Goal: Task Accomplishment & Management: Use online tool/utility

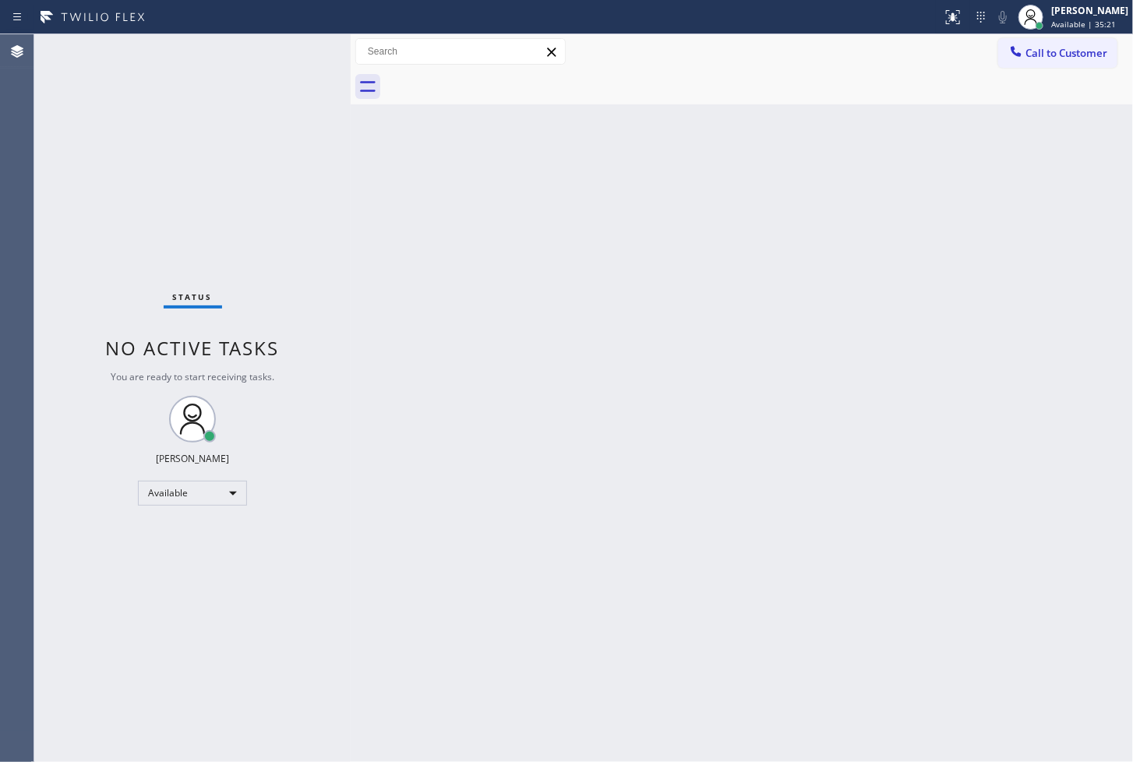
click at [912, 228] on div "Back to Dashboard Change Sender ID Customers Technicians Select a contact Outbo…" at bounding box center [742, 398] width 783 height 728
click at [312, 156] on div "Status No active tasks You are ready to start receiving tasks. [PERSON_NAME]" at bounding box center [192, 398] width 316 height 728
click at [243, 87] on div "Status No active tasks You are ready to start receiving tasks. [PERSON_NAME]" at bounding box center [192, 398] width 316 height 728
click at [440, 405] on div "Back to Dashboard Change Sender ID Customers Technicians Select a contact Outbo…" at bounding box center [742, 398] width 783 height 728
drag, startPoint x: 169, startPoint y: 129, endPoint x: 166, endPoint y: 143, distance: 15.1
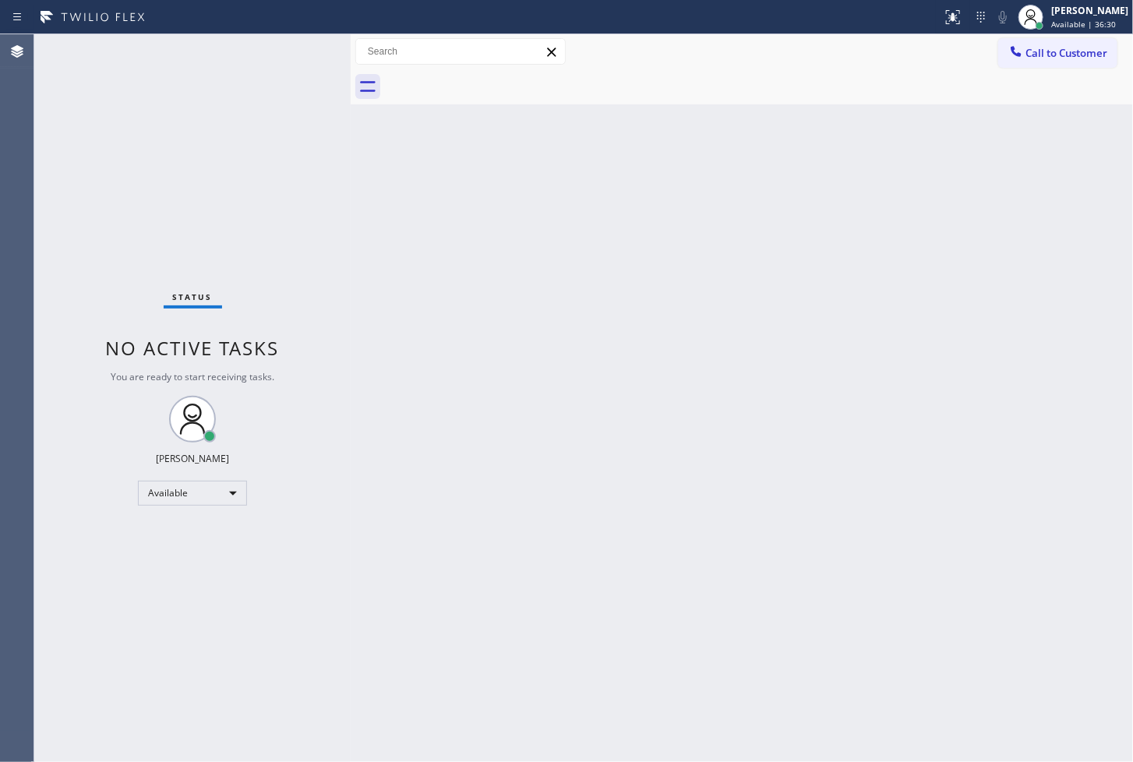
click at [168, 131] on div "Status No active tasks You are ready to start receiving tasks. [PERSON_NAME]" at bounding box center [192, 398] width 316 height 728
click at [200, 159] on div "Status No active tasks You are ready to start receiving tasks. [PERSON_NAME]" at bounding box center [192, 398] width 316 height 728
click at [80, 128] on div "Status No active tasks You are ready to start receiving tasks. [PERSON_NAME]" at bounding box center [192, 398] width 316 height 728
click at [212, 87] on div "Status No active tasks You are ready to start receiving tasks. [PERSON_NAME]" at bounding box center [192, 398] width 316 height 728
click at [291, 37] on div "Status No active tasks You are ready to start receiving tasks. [PERSON_NAME]" at bounding box center [192, 398] width 316 height 728
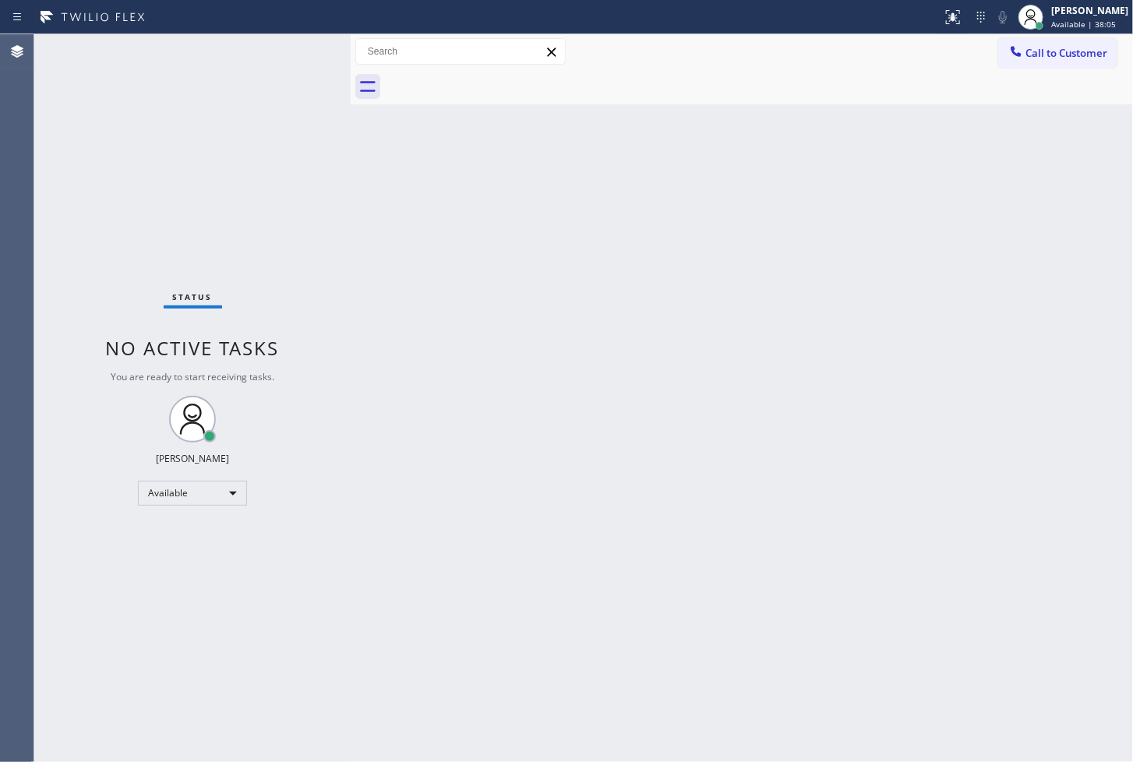
click at [301, 84] on div "Status No active tasks You are ready to start receiving tasks. [PERSON_NAME]" at bounding box center [192, 398] width 316 height 728
click at [295, 80] on div "Status No active tasks You are ready to start receiving tasks. [PERSON_NAME]" at bounding box center [192, 398] width 316 height 728
click at [295, 62] on div "Status No active tasks You are ready to start receiving tasks. [PERSON_NAME]" at bounding box center [192, 398] width 316 height 728
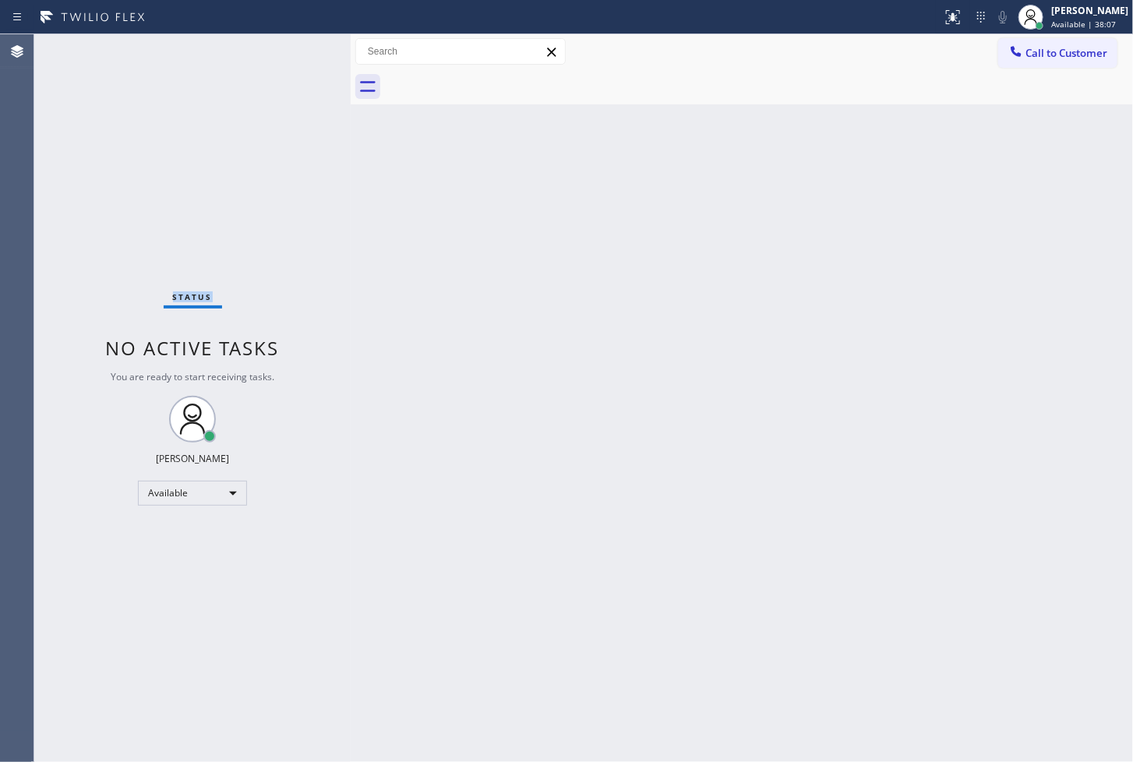
click at [295, 62] on div "Status No active tasks You are ready to start receiving tasks. [PERSON_NAME]" at bounding box center [192, 398] width 316 height 728
click at [334, 287] on div "Status No active tasks You are ready to start receiving tasks. [PERSON_NAME]" at bounding box center [192, 398] width 316 height 728
click at [284, 65] on div "Status No active tasks You are ready to start receiving tasks. [PERSON_NAME]" at bounding box center [192, 398] width 316 height 728
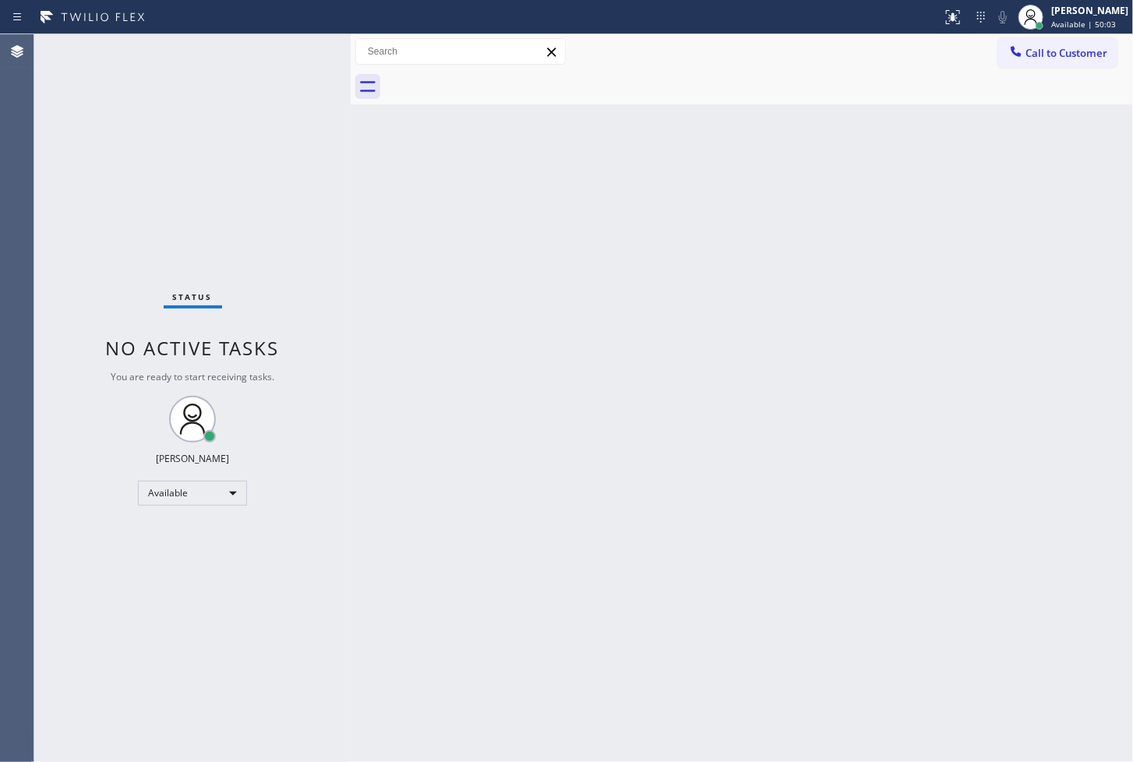
click at [751, 418] on div "Back to Dashboard Change Sender ID Customers Technicians Select a contact Outbo…" at bounding box center [742, 398] width 783 height 728
click at [298, 59] on div "Status No active tasks You are ready to start receiving tasks. [PERSON_NAME]" at bounding box center [192, 398] width 316 height 728
click at [253, 88] on div "Status No active tasks You are ready to start receiving tasks. [PERSON_NAME]" at bounding box center [192, 398] width 316 height 728
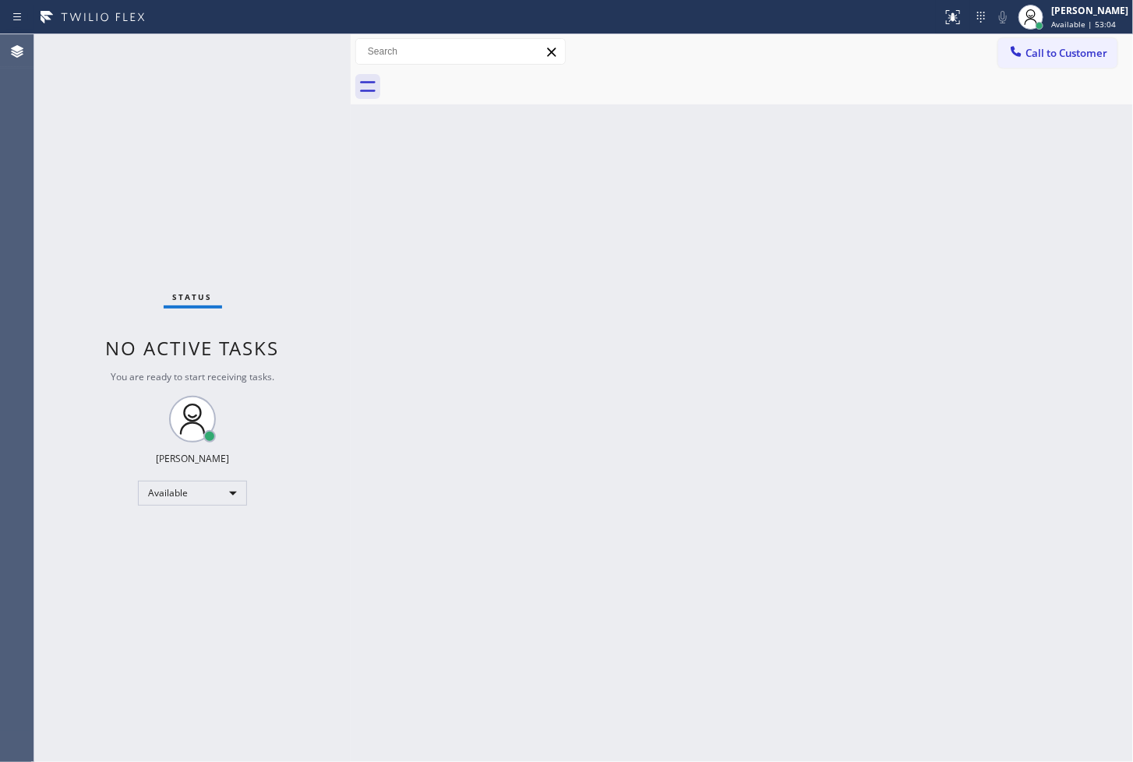
click at [310, 48] on div "Status No active tasks You are ready to start receiving tasks. [PERSON_NAME]" at bounding box center [192, 398] width 316 height 728
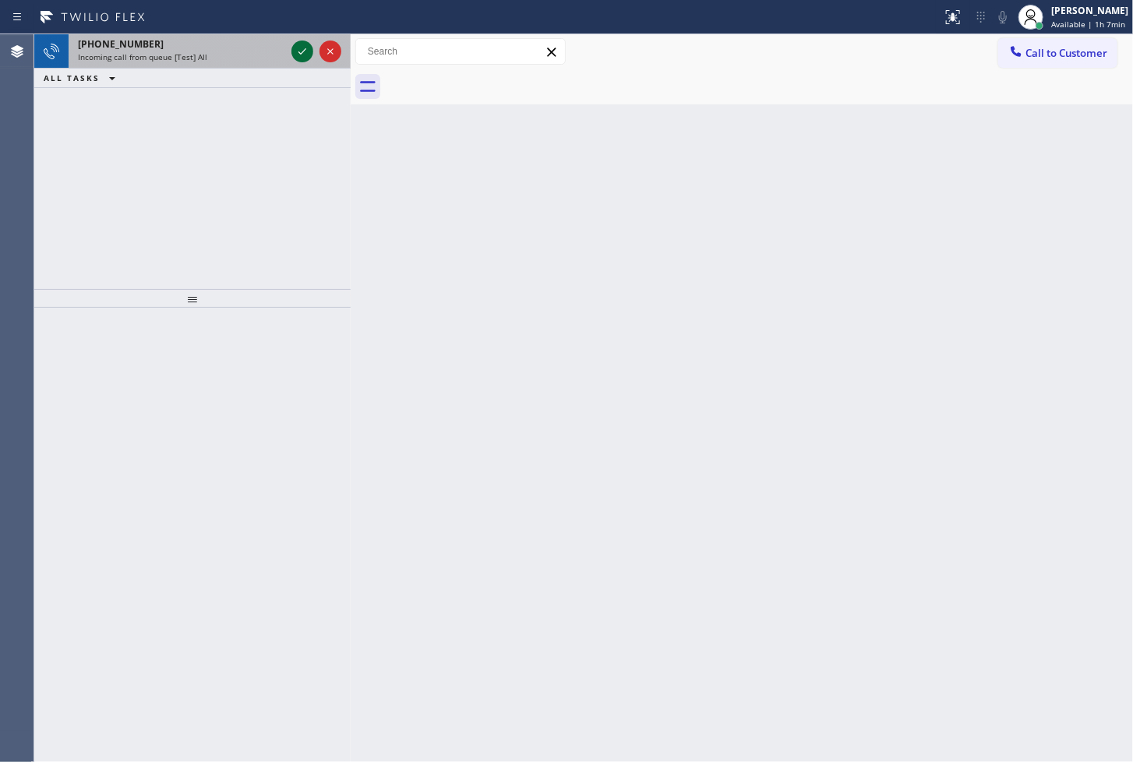
click at [310, 48] on icon at bounding box center [302, 51] width 19 height 19
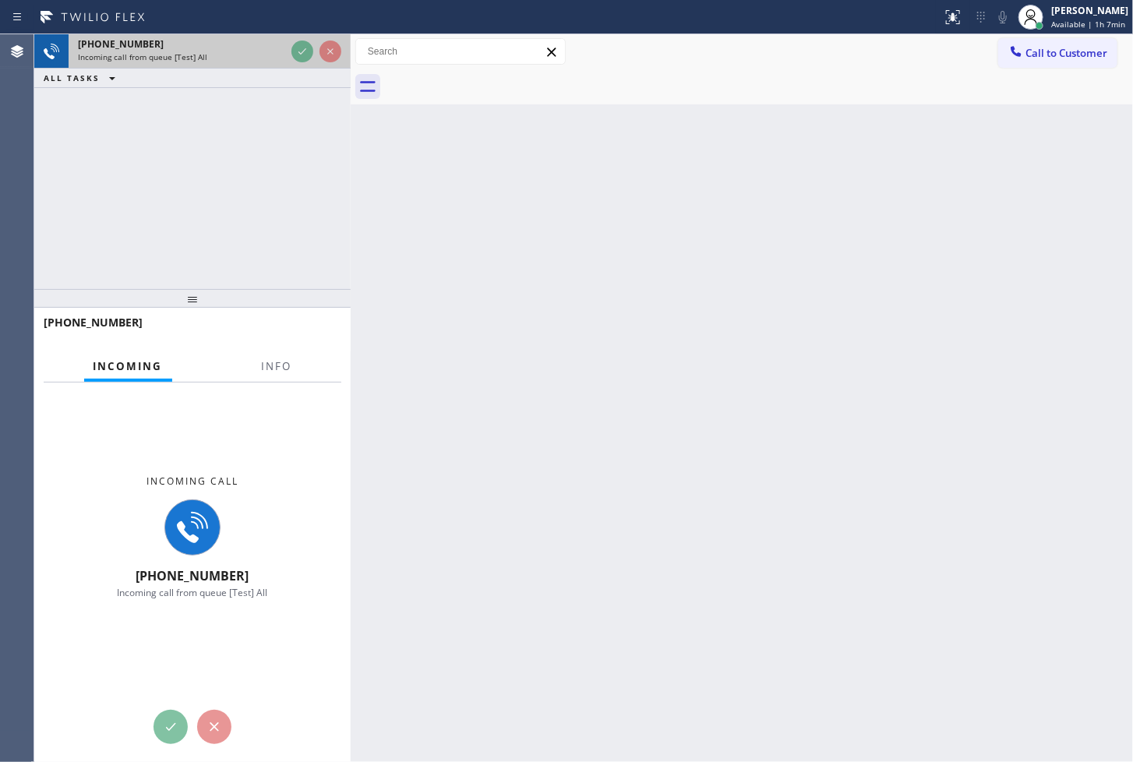
click at [306, 52] on icon at bounding box center [302, 51] width 19 height 19
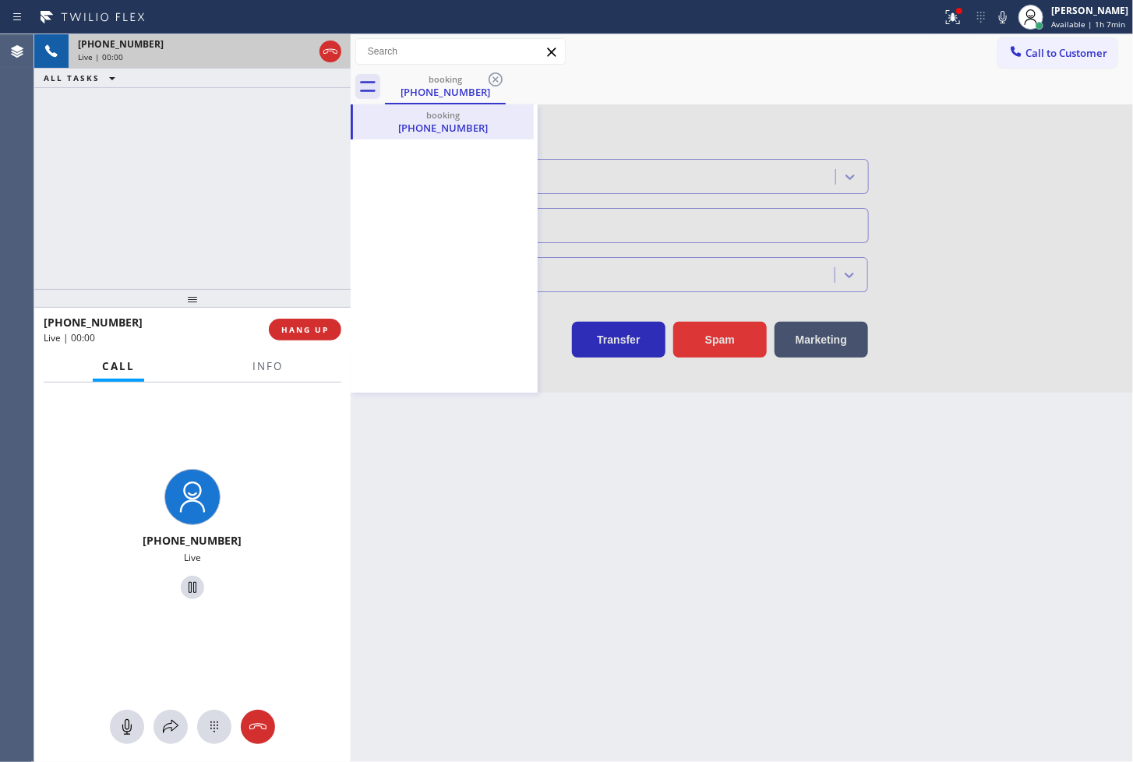
type input "[PHONE_NUMBER]"
click at [691, 494] on div "Back to Dashboard Change Sender ID Customers Technicians Select a contact Outbo…" at bounding box center [742, 398] width 783 height 728
click at [522, 120] on icon at bounding box center [521, 122] width 14 height 14
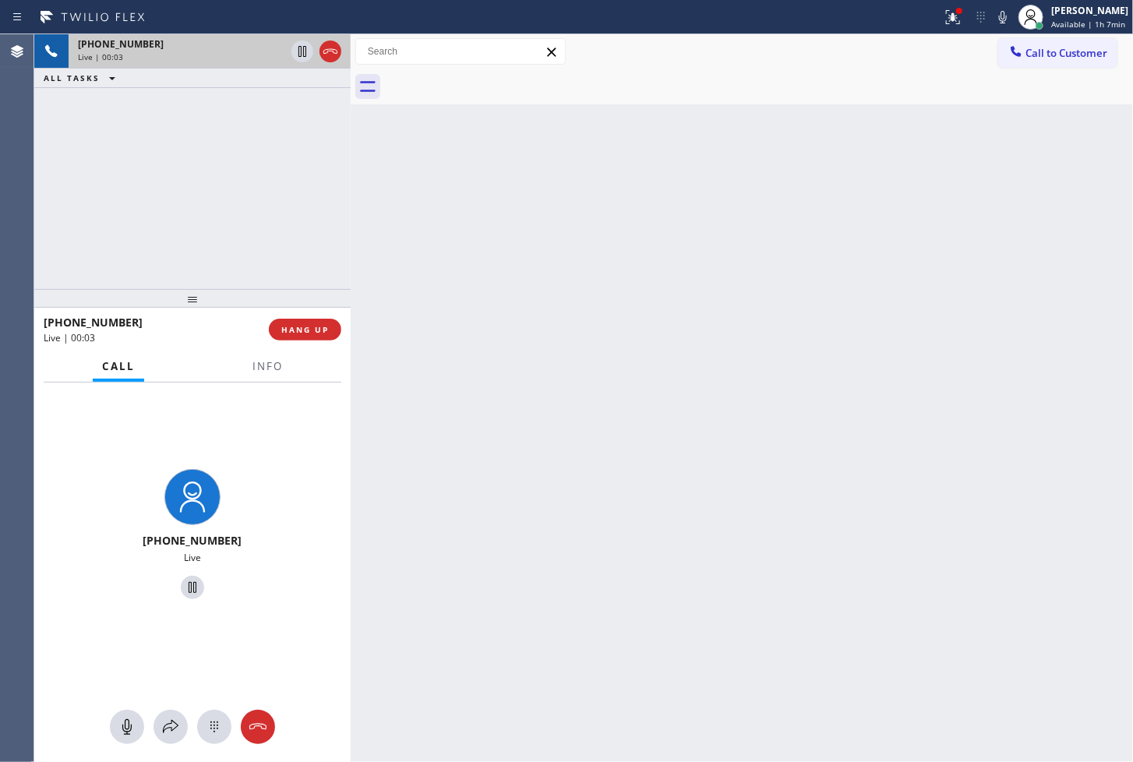
click at [440, 83] on div at bounding box center [759, 86] width 748 height 35
click at [193, 58] on div "Live | 00:04" at bounding box center [181, 56] width 207 height 11
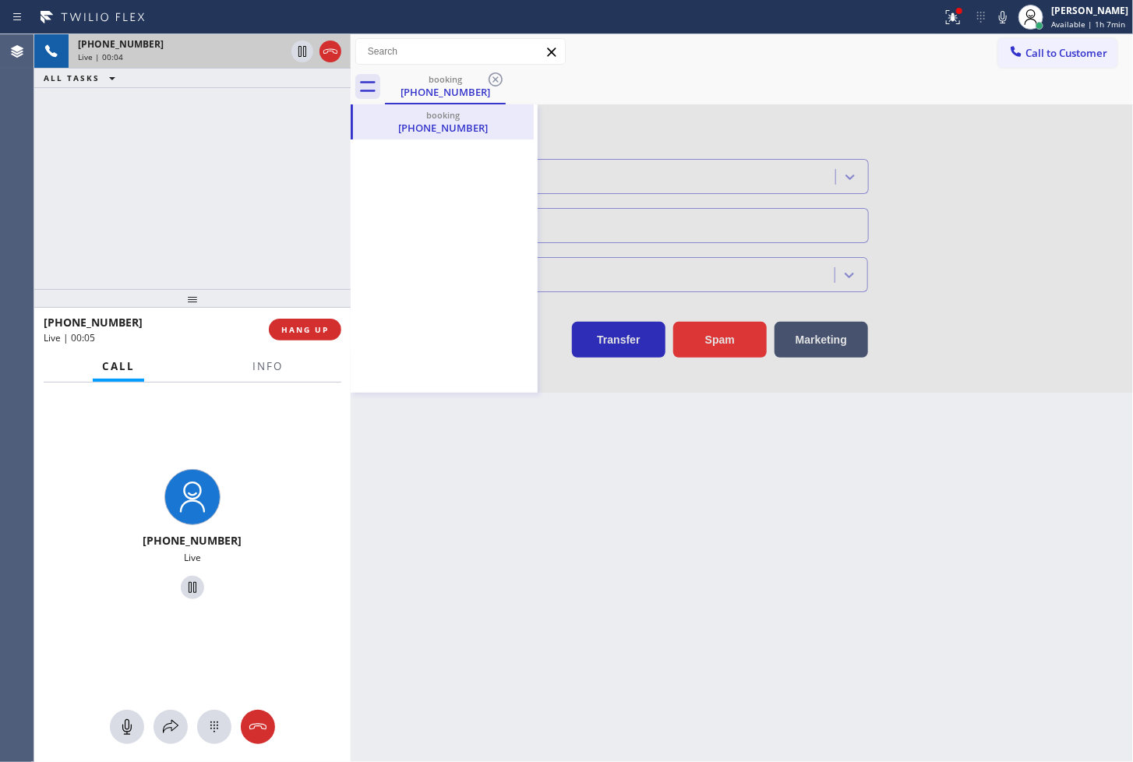
type input "[PHONE_NUMBER]"
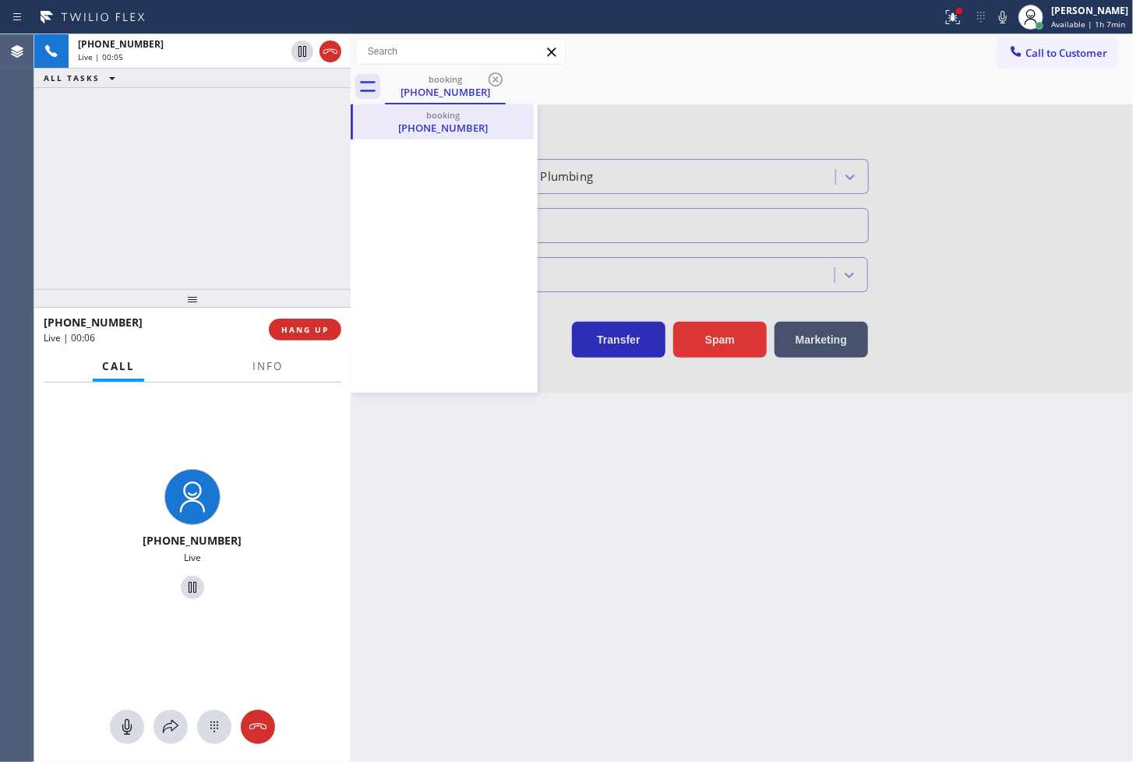
click at [708, 348] on div at bounding box center [742, 248] width 783 height 288
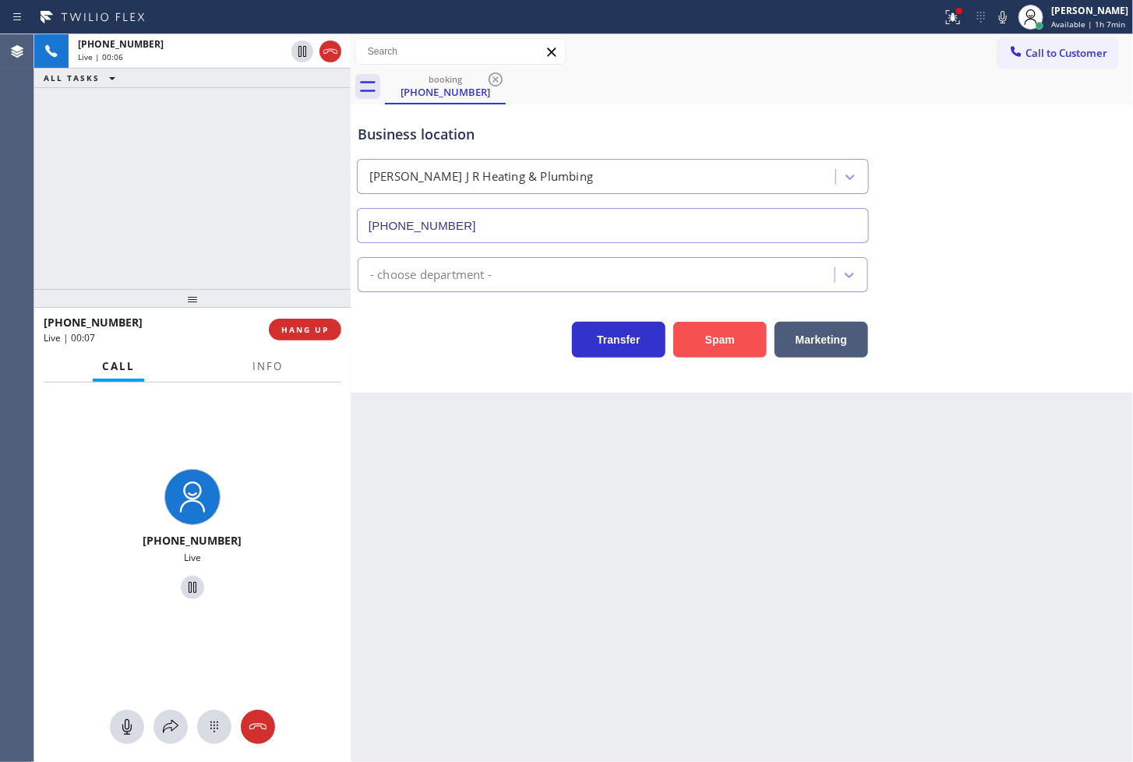
click at [711, 337] on button "Spam" at bounding box center [720, 340] width 94 height 36
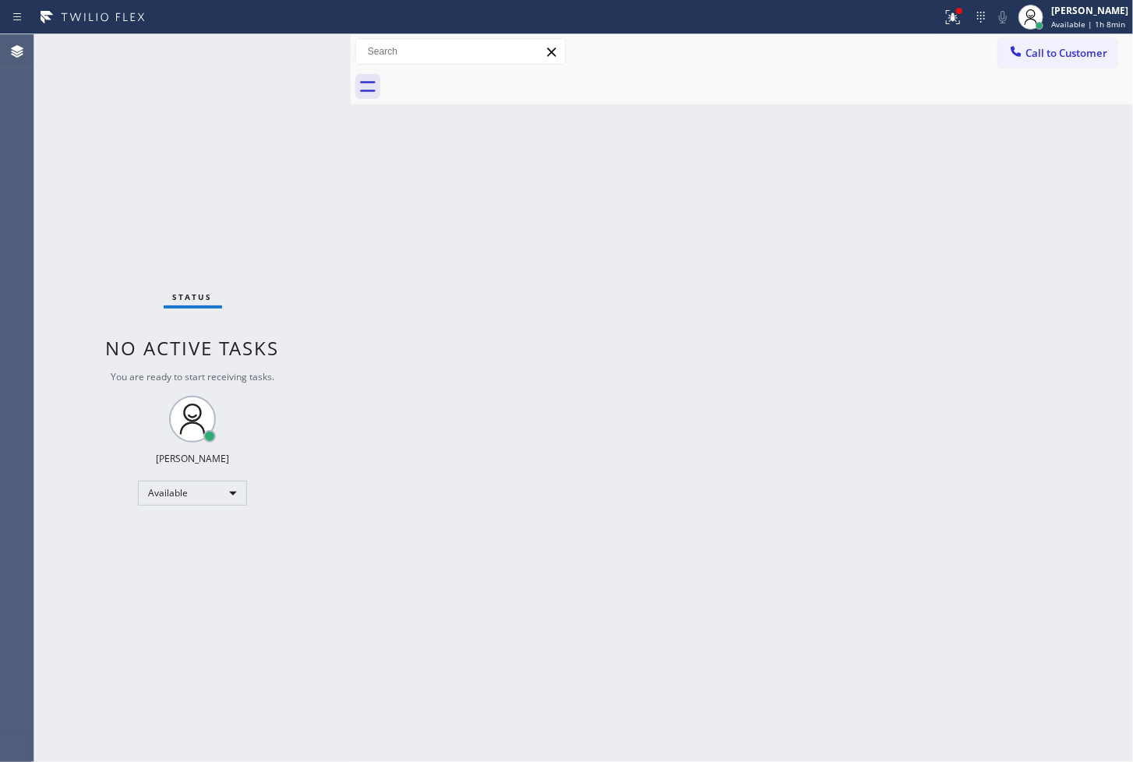
click at [136, 260] on div "Status No active tasks You are ready to start receiving tasks. [PERSON_NAME]" at bounding box center [192, 398] width 316 height 728
click at [254, 133] on div "Status No active tasks You are ready to start receiving tasks. [PERSON_NAME]" at bounding box center [192, 398] width 316 height 728
